Goal: Obtain resource: Download file/media

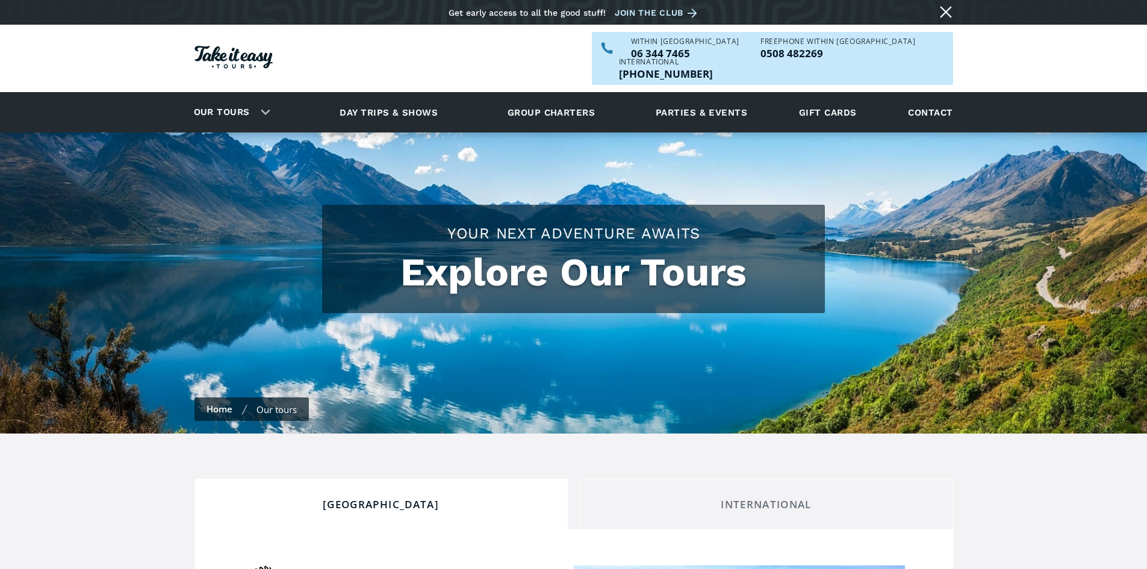
scroll to position [300, 0]
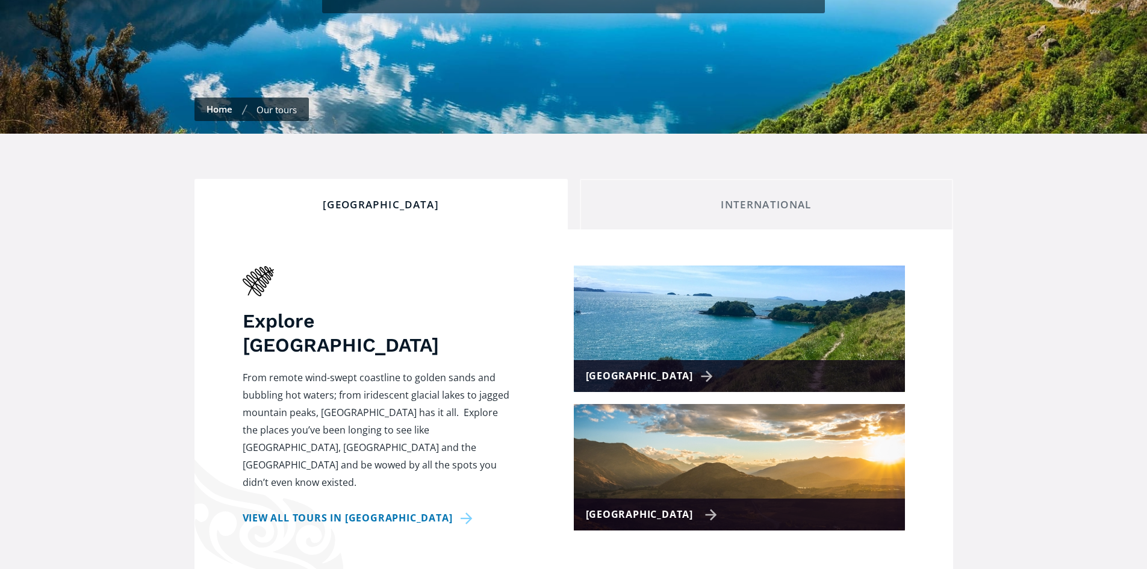
click at [709, 476] on img at bounding box center [739, 467] width 331 height 126
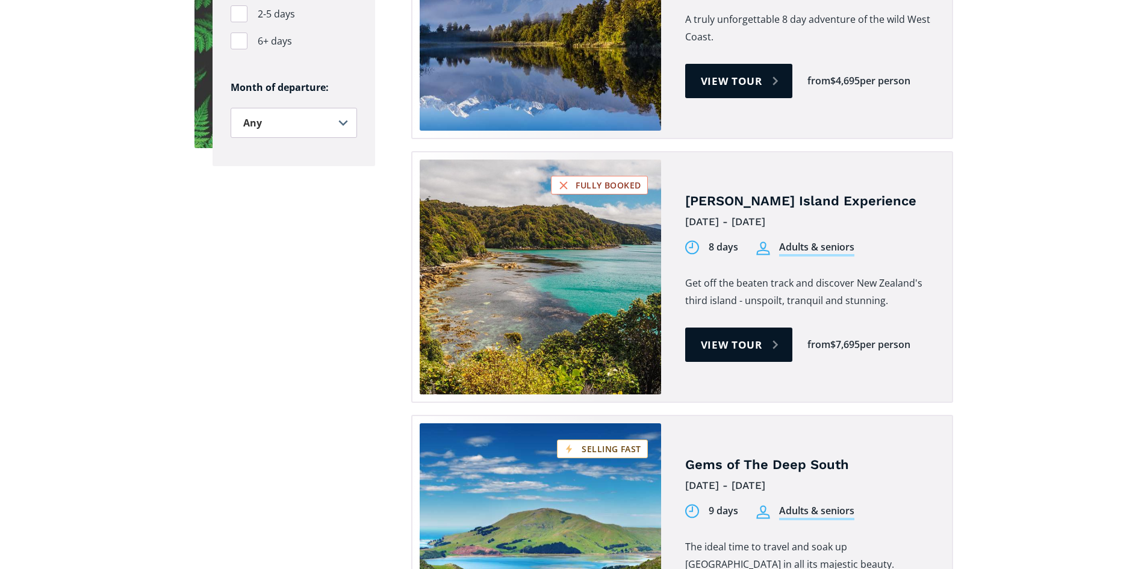
scroll to position [1024, 0]
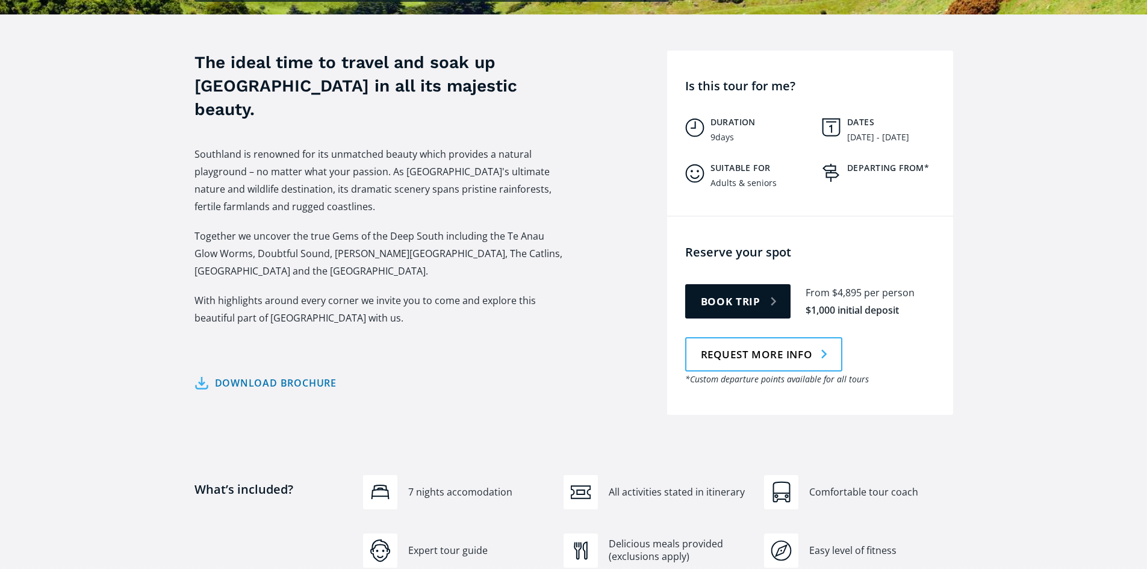
scroll to position [542, 0]
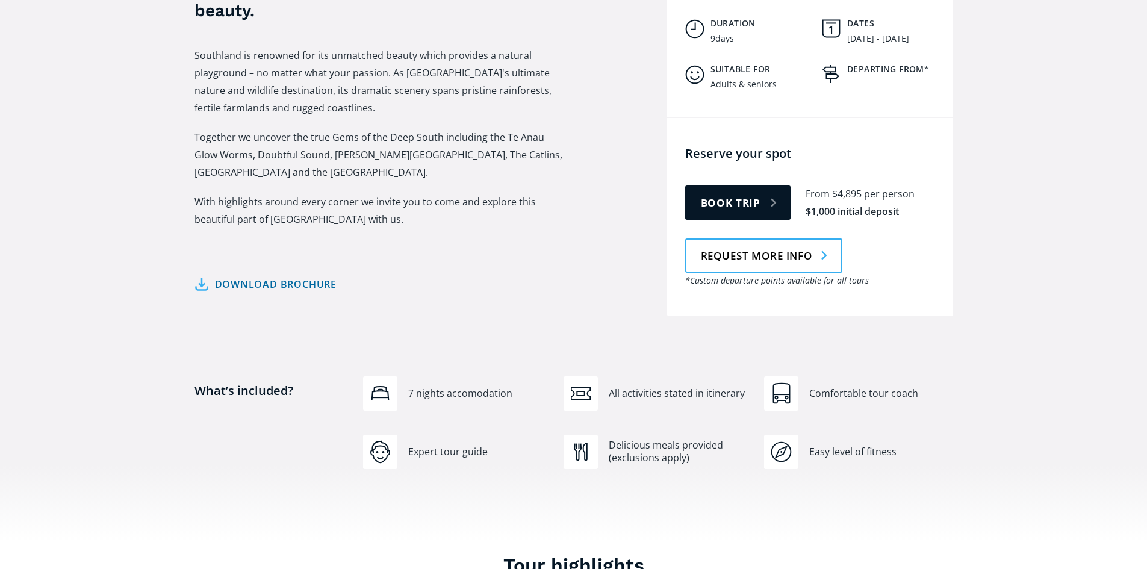
click at [252, 276] on link "Download brochure" at bounding box center [266, 284] width 143 height 17
